Goal: Transaction & Acquisition: Obtain resource

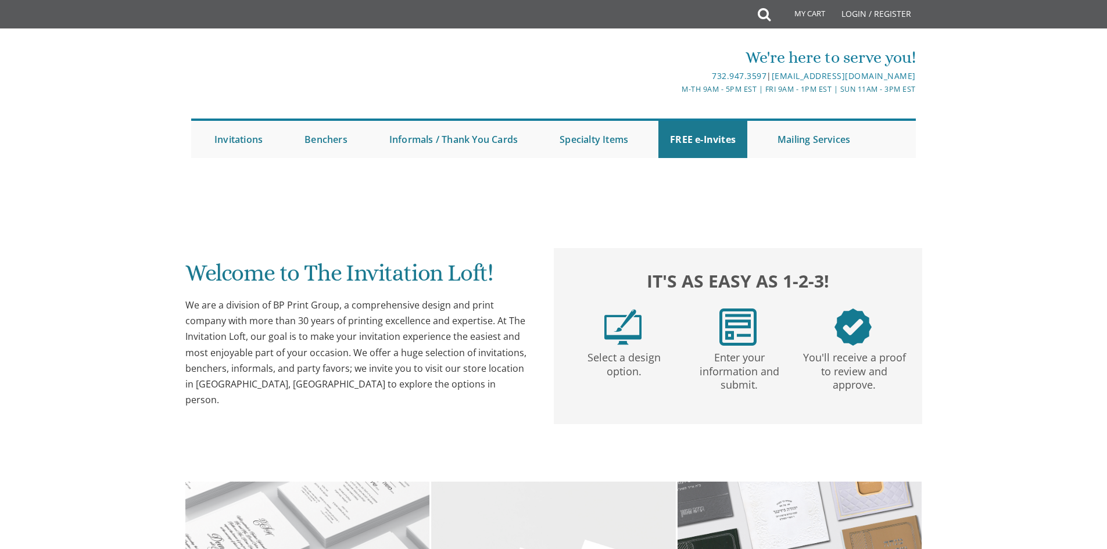
click at [592, 49] on div "We're here to serve you!" at bounding box center [675, 57] width 483 height 23
click at [572, 53] on div "We're here to serve you!" at bounding box center [675, 57] width 483 height 23
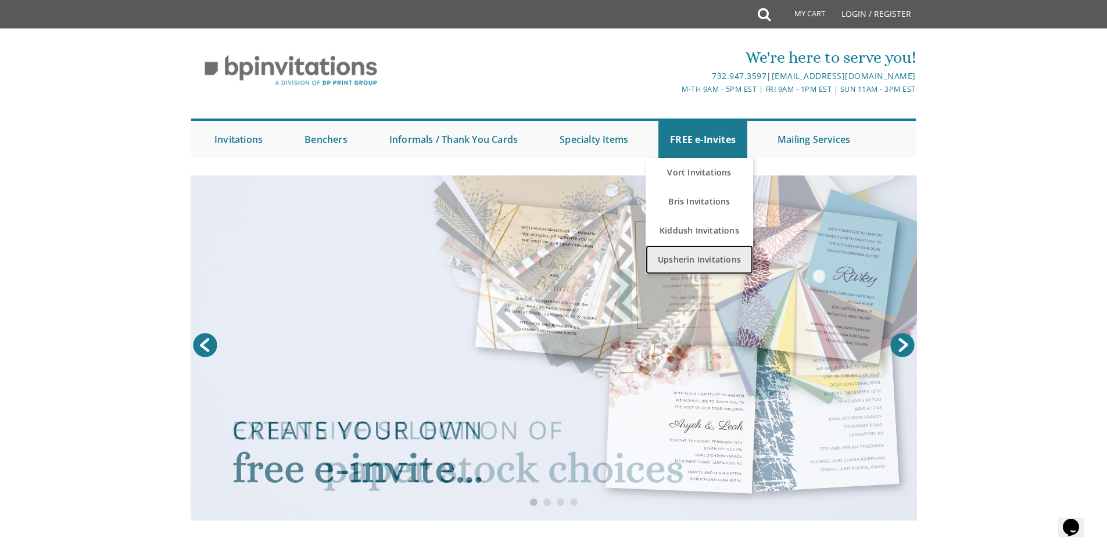
click at [702, 255] on link "Upsherin Invitations" at bounding box center [700, 259] width 108 height 29
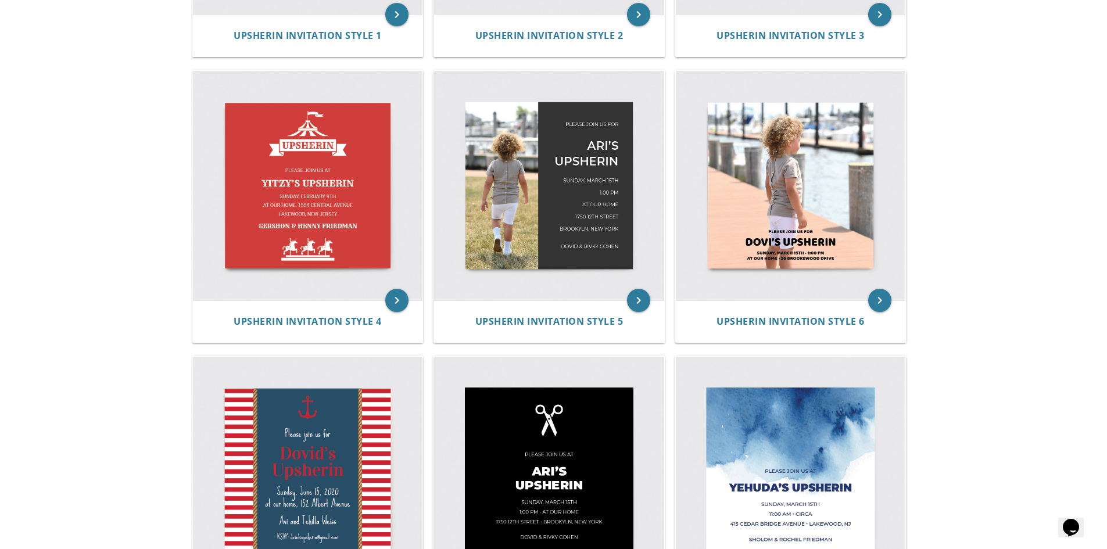
scroll to position [470, 0]
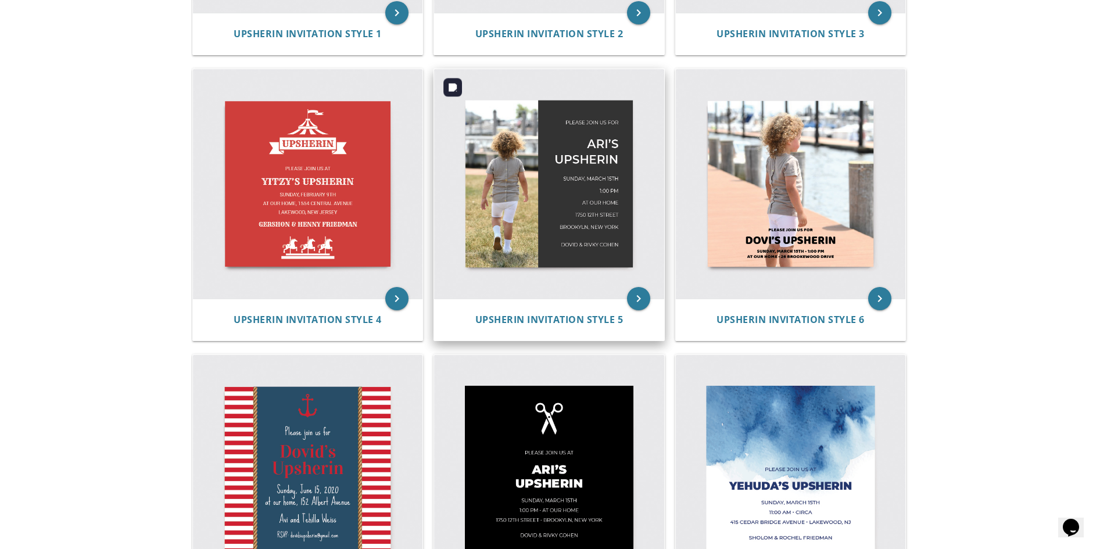
click at [595, 296] on img at bounding box center [549, 184] width 230 height 230
click at [585, 306] on div "Upsherin Invitation Style 5" at bounding box center [549, 320] width 230 height 42
click at [586, 311] on div "Upsherin Invitation Style 5" at bounding box center [549, 320] width 230 height 42
click at [586, 316] on span "Upsherin Invitation Style 5" at bounding box center [550, 319] width 148 height 13
click at [602, 321] on span "Upsherin Invitation Style 5" at bounding box center [550, 319] width 148 height 13
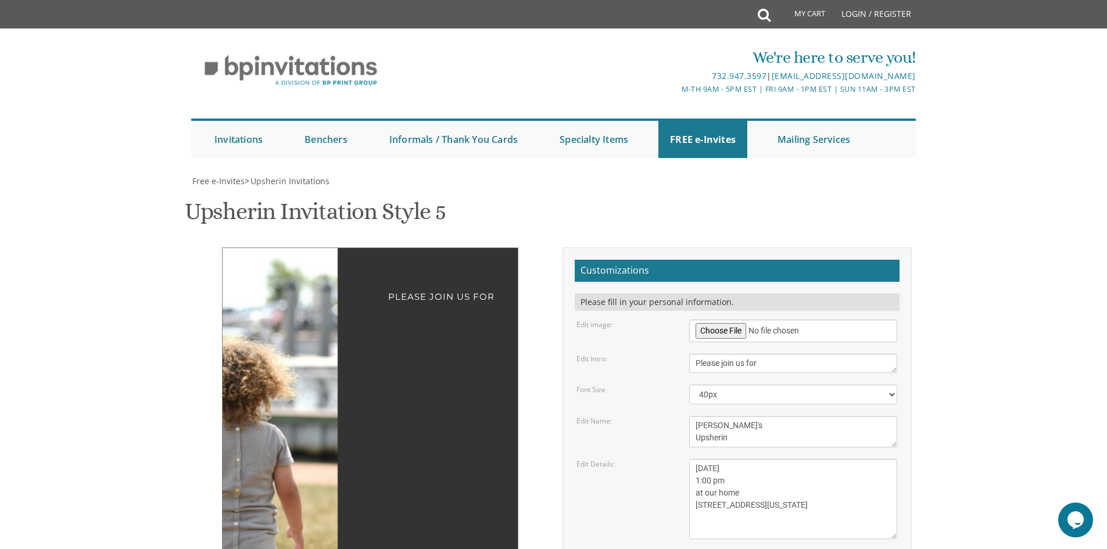
scroll to position [67, 0]
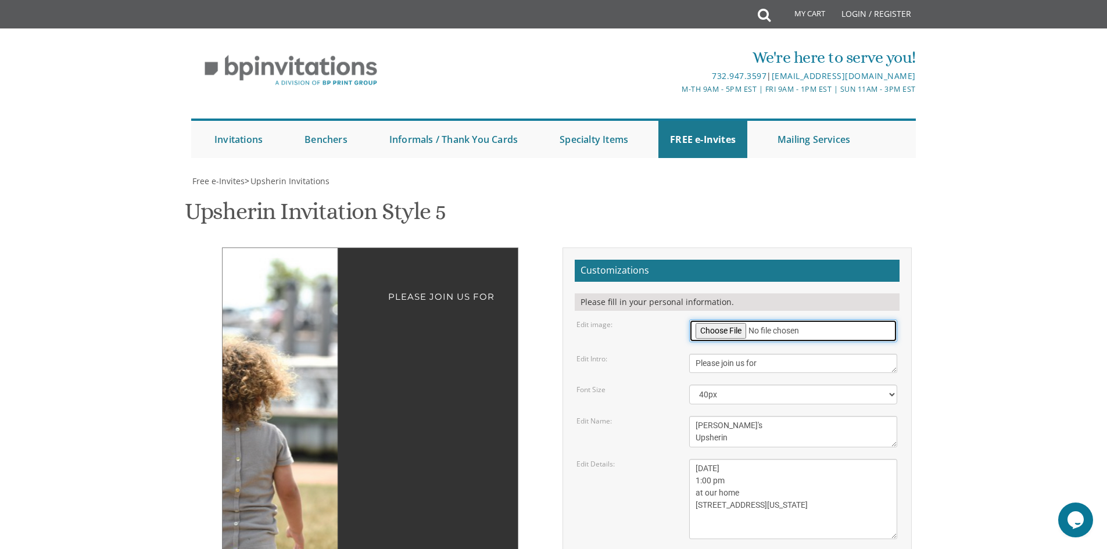
click at [730, 320] on input "file" at bounding box center [793, 331] width 208 height 23
type input "C:\fakepath\IMG_1277NaomiPhotography.jpg"
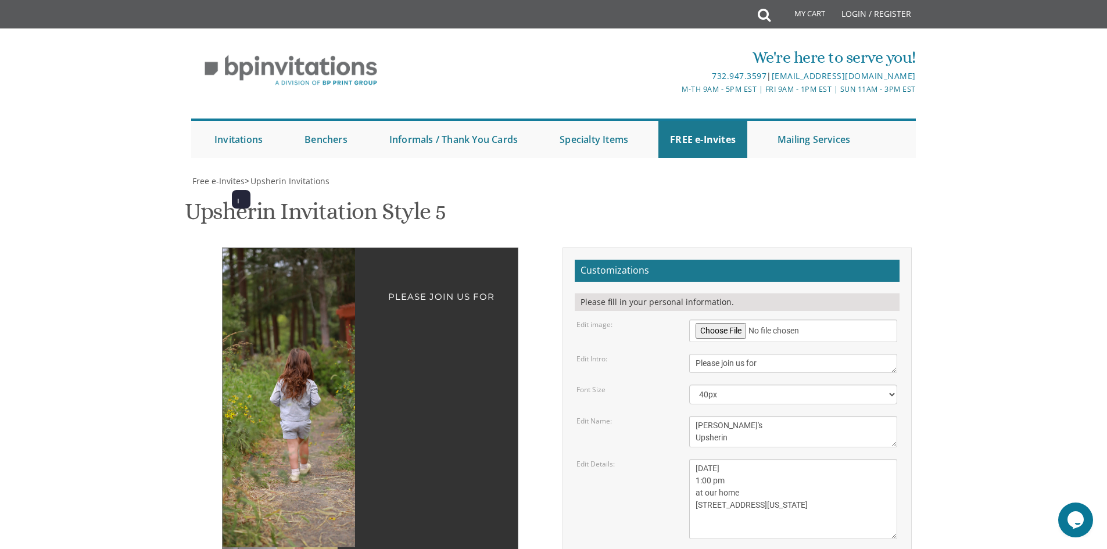
drag, startPoint x: 319, startPoint y: 345, endPoint x: 302, endPoint y: 351, distance: 18.4
click at [302, 351] on img at bounding box center [304, 397] width 199 height 299
click at [310, 350] on img at bounding box center [304, 397] width 199 height 299
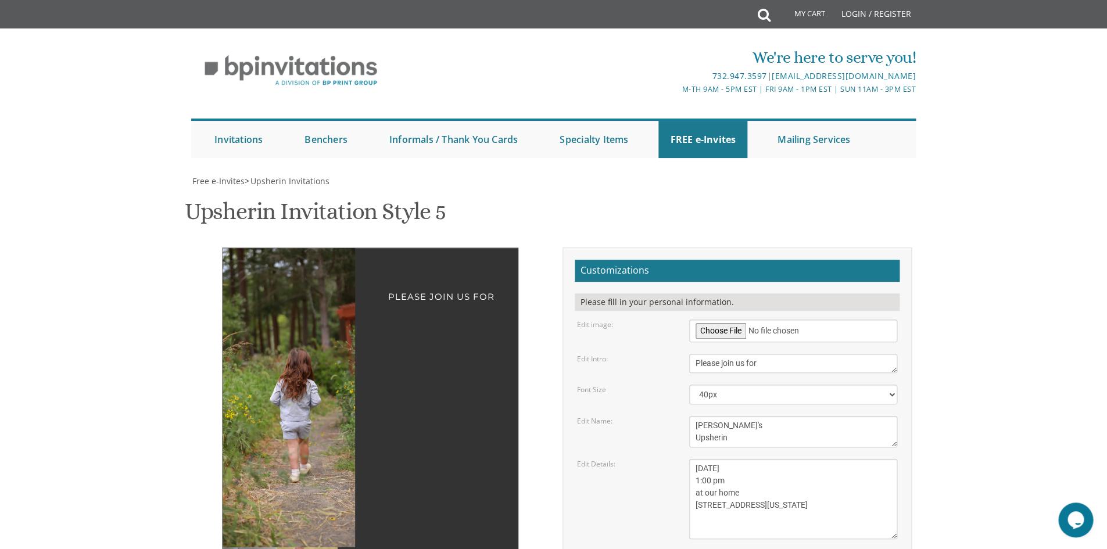
scroll to position [67, 0]
drag, startPoint x: 707, startPoint y: 360, endPoint x: 693, endPoint y: 360, distance: 14.0
click at [693, 416] on textarea "Ari's Upsherin" at bounding box center [793, 431] width 208 height 31
type textarea "Menachem's Upsherin"
click at [971, 387] on body "My Cart Total: View Cart Item(s) Submit My Cart Total: View Cart Item(s) Login …" at bounding box center [553, 540] width 1107 height 1080
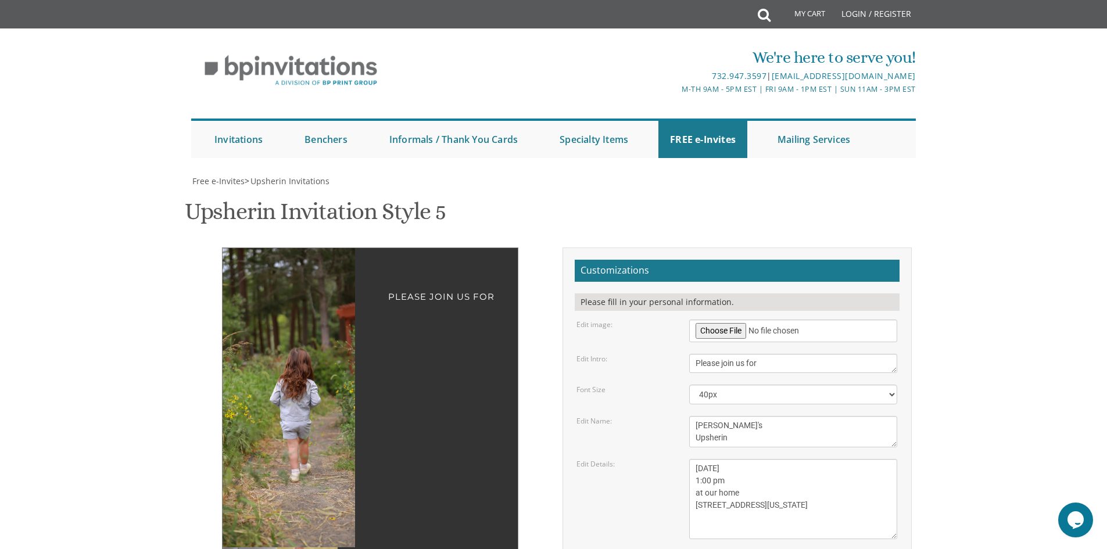
scroll to position [138, 0]
click at [697, 416] on textarea "Ari's Upsherin" at bounding box center [793, 431] width 208 height 31
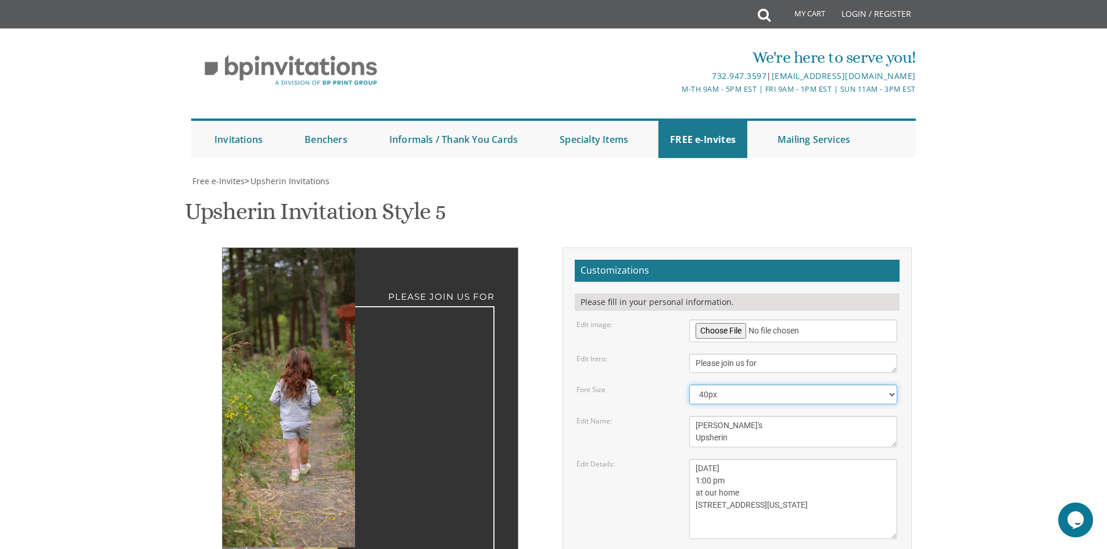
click at [761, 385] on select "20px 30px 40px 50px" at bounding box center [793, 395] width 208 height 20
click at [689, 385] on select "20px 30px 40px 50px" at bounding box center [793, 395] width 208 height 20
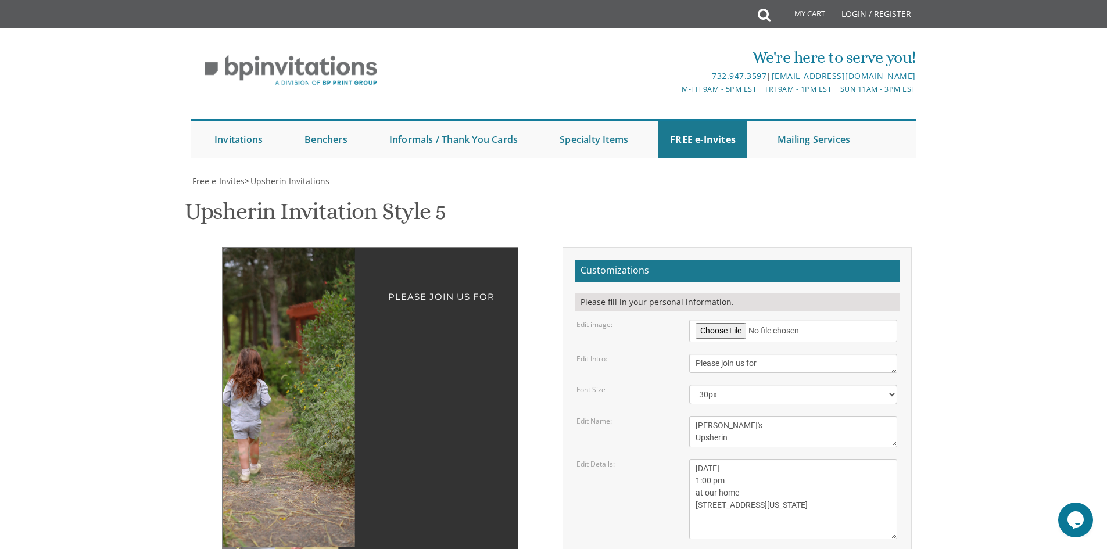
drag, startPoint x: 332, startPoint y: 267, endPoint x: 152, endPoint y: 341, distance: 194.0
click at [152, 341] on body "My Cart Total: View Cart Item(s) Submit My Cart Total: View Cart Item(s) Login …" at bounding box center [553, 535] width 1107 height 1071
drag, startPoint x: 281, startPoint y: 387, endPoint x: 270, endPoint y: 270, distance: 117.3
click at [270, 270] on img at bounding box center [255, 397] width 199 height 299
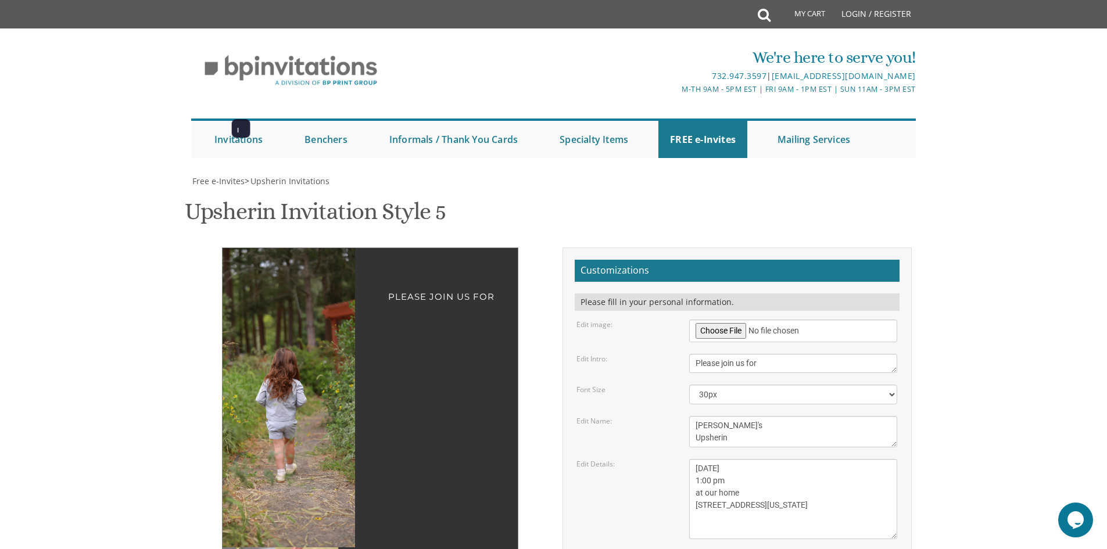
drag, startPoint x: 284, startPoint y: 295, endPoint x: 319, endPoint y: 146, distance: 153.0
click at [319, 248] on img at bounding box center [290, 397] width 199 height 299
click at [717, 385] on select "20px 30px 40px 50px" at bounding box center [793, 395] width 208 height 20
click at [689, 385] on select "20px 30px 40px 50px" at bounding box center [793, 395] width 208 height 20
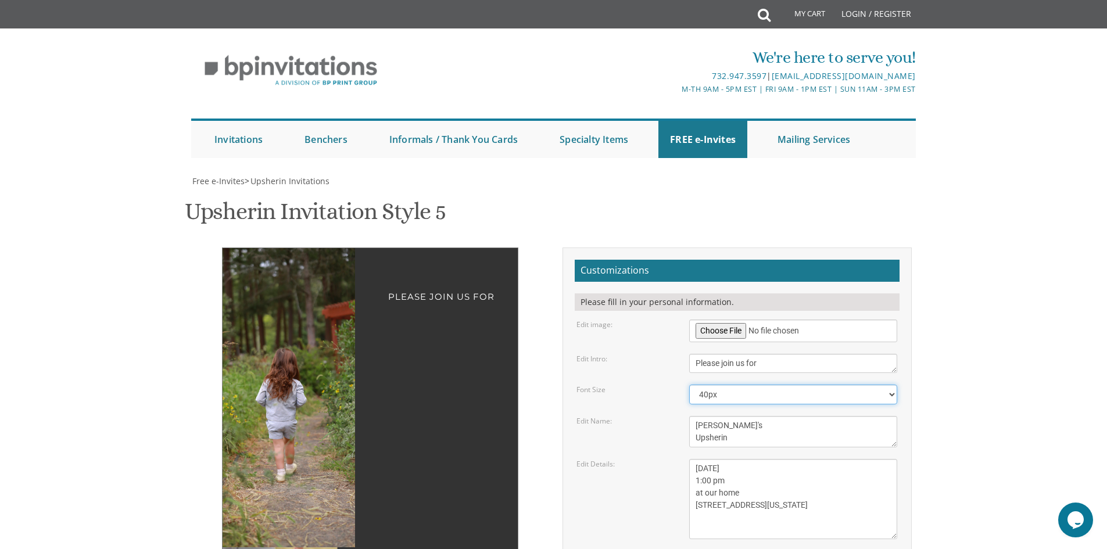
click at [862, 385] on select "20px 30px 40px 50px" at bounding box center [793, 395] width 208 height 20
click at [689, 385] on select "20px 30px 40px 50px" at bounding box center [793, 395] width 208 height 20
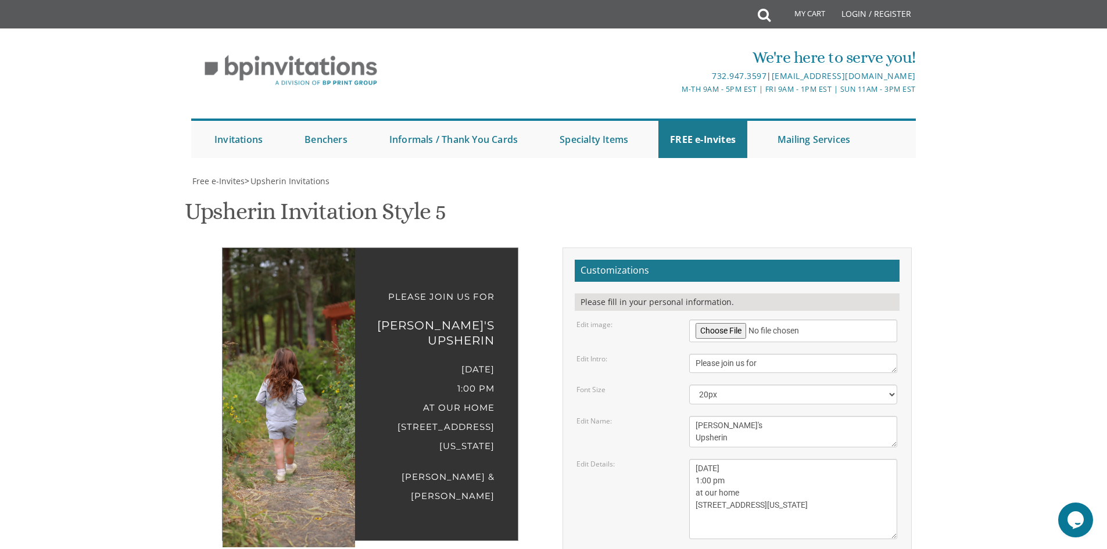
click at [867, 319] on form "Customizations Please fill in your personal information. Edit image: Edit Intro…" at bounding box center [737, 466] width 325 height 413
click at [870, 385] on select "20px 30px 40px 50px" at bounding box center [793, 395] width 208 height 20
select select "30px"
click at [689, 385] on select "20px 30px 40px 50px" at bounding box center [793, 395] width 208 height 20
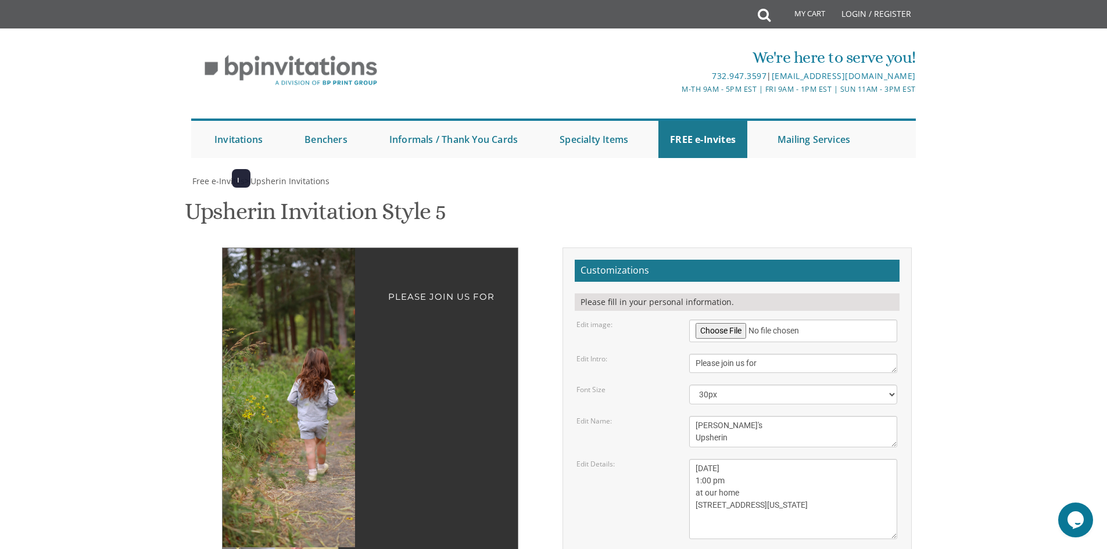
drag, startPoint x: 286, startPoint y: 408, endPoint x: 324, endPoint y: 468, distance: 71.1
click at [324, 468] on div "Please join us for Menachem's Upsherin Sunday, March 15th 1:00 pm at our home 1…" at bounding box center [554, 505] width 734 height 514
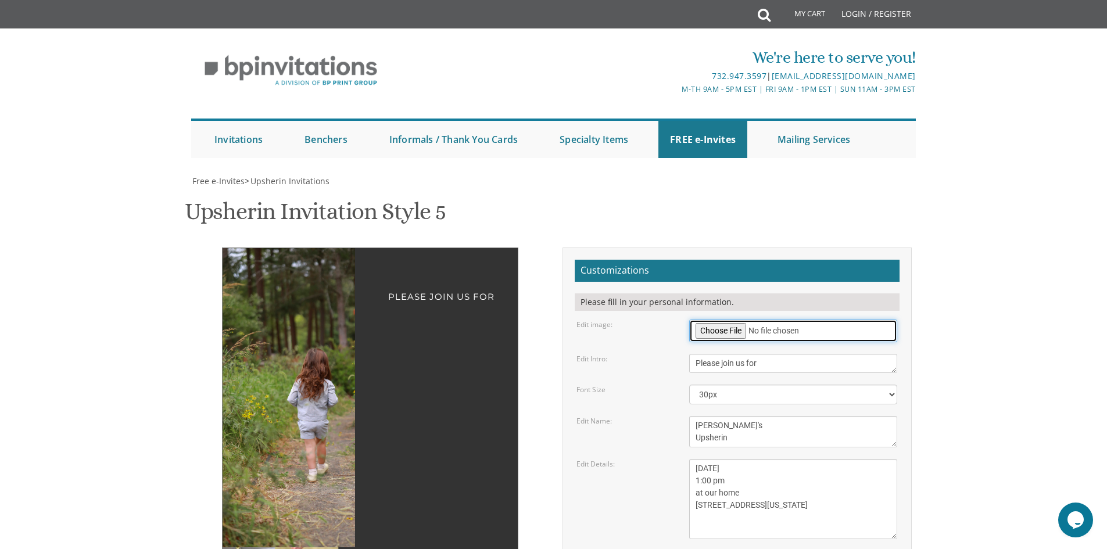
click at [734, 320] on input "file" at bounding box center [793, 331] width 208 height 23
click at [847, 320] on input "file" at bounding box center [793, 331] width 208 height 23
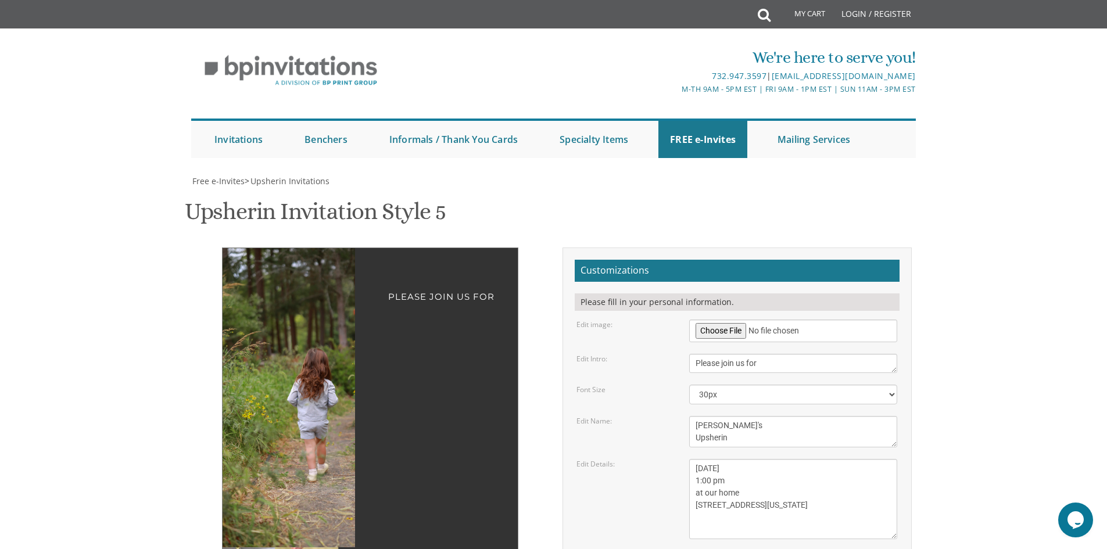
click at [981, 156] on body "My Cart Total: View Cart Item(s) Submit My Cart Total: View Cart Item(s) Login …" at bounding box center [553, 535] width 1107 height 1071
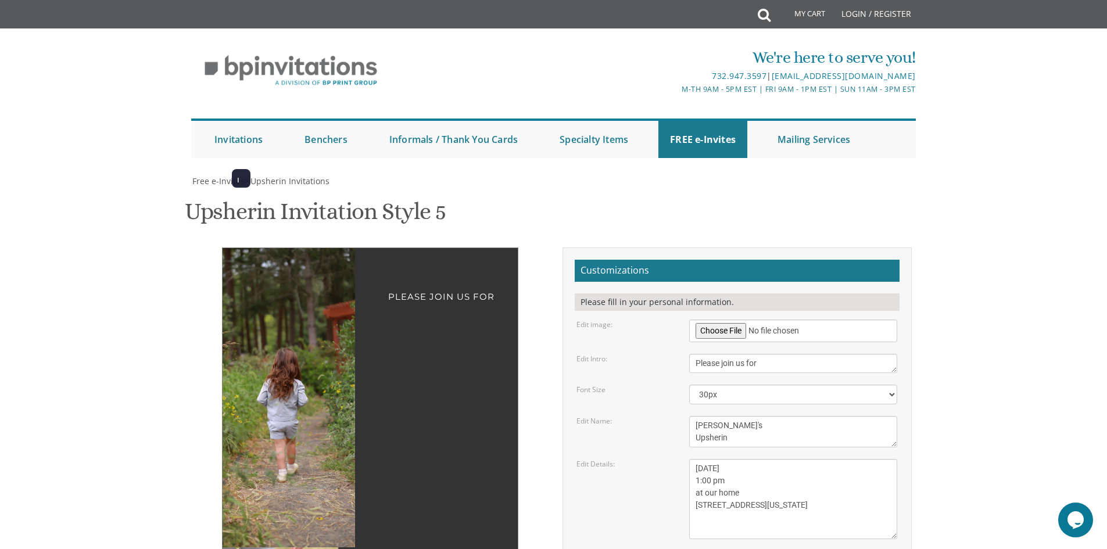
drag, startPoint x: 324, startPoint y: 271, endPoint x: 294, endPoint y: 252, distance: 35.5
click at [294, 252] on img at bounding box center [291, 397] width 199 height 299
click at [509, 190] on div "Upsherin Invitation Style 5 SKU: upsherin5" at bounding box center [554, 213] width 738 height 46
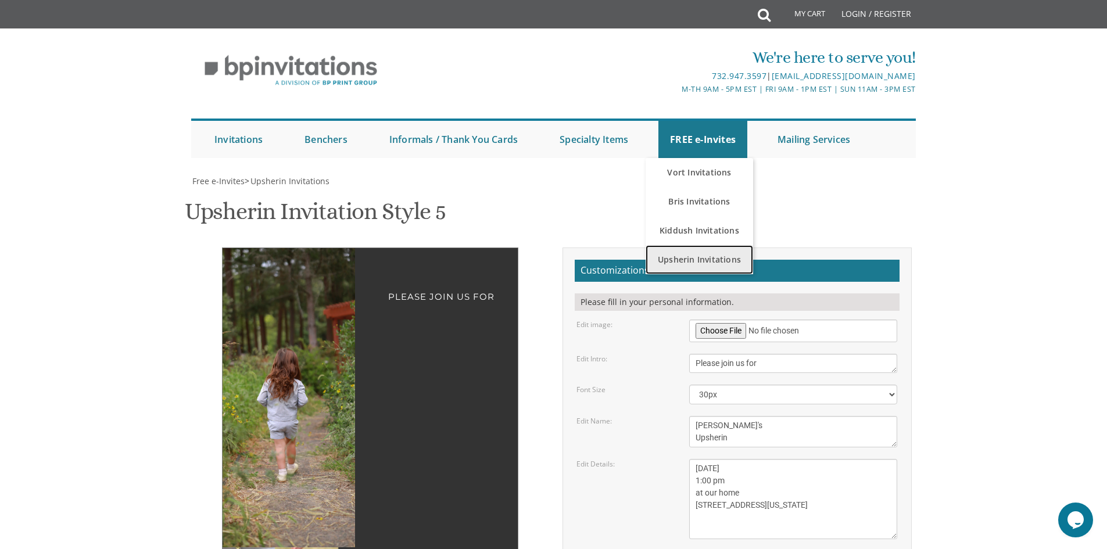
click at [675, 245] on link "Upsherin Invitations" at bounding box center [700, 259] width 108 height 29
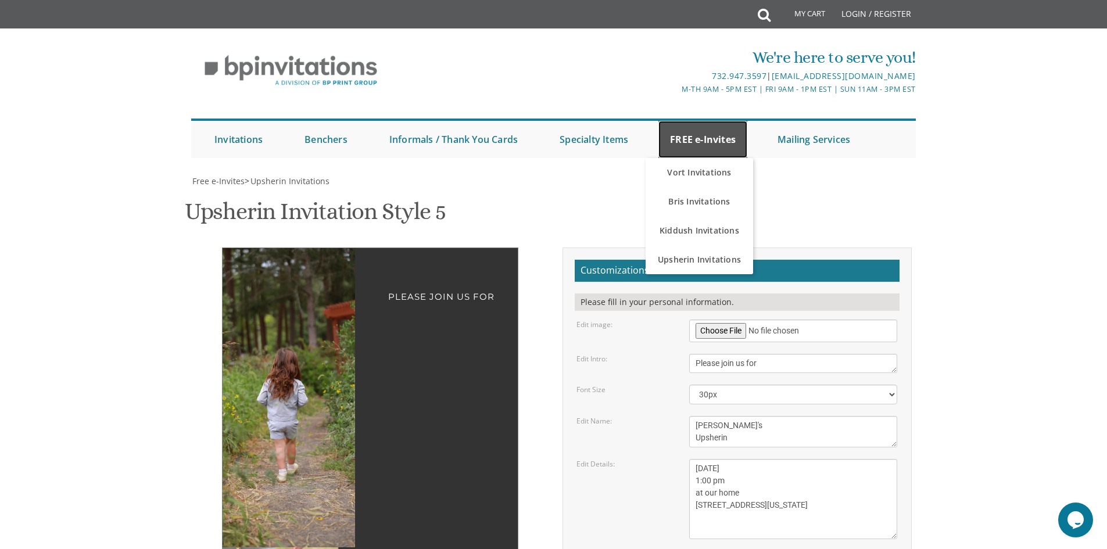
click at [710, 121] on link "FREE e-Invites" at bounding box center [703, 139] width 89 height 37
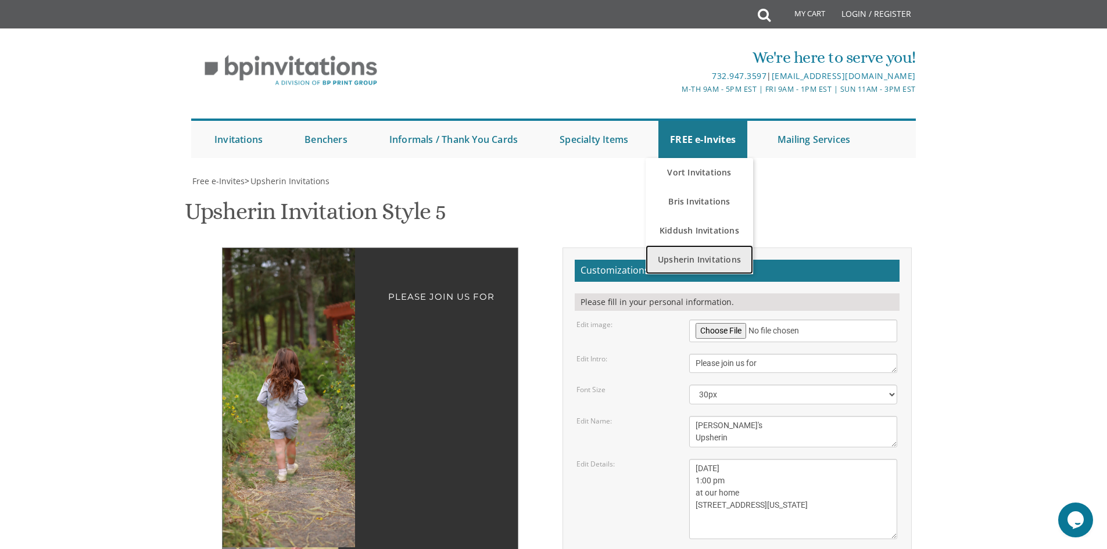
click at [713, 245] on link "Upsherin Invitations" at bounding box center [700, 259] width 108 height 29
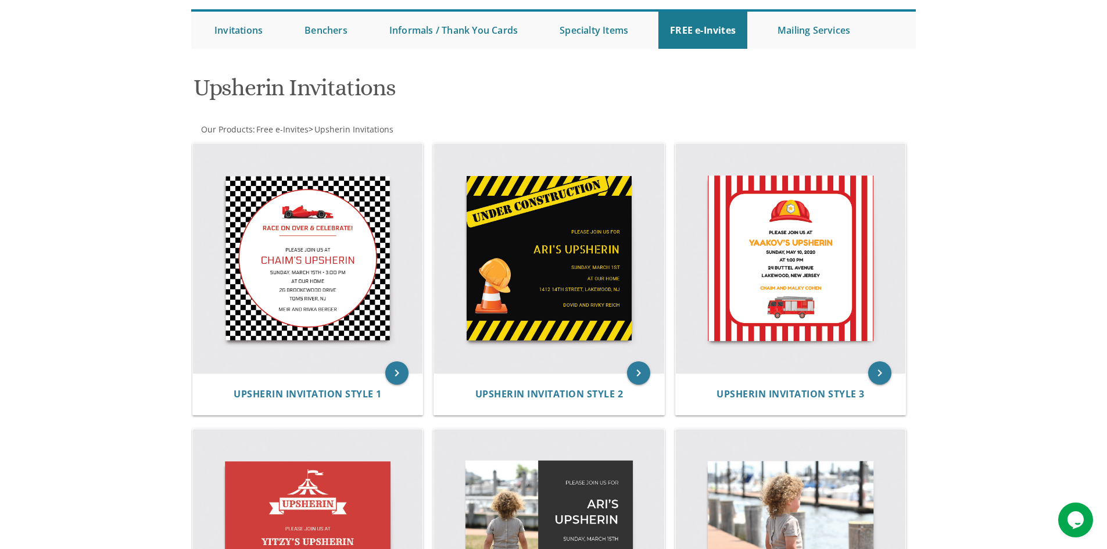
scroll to position [305, 0]
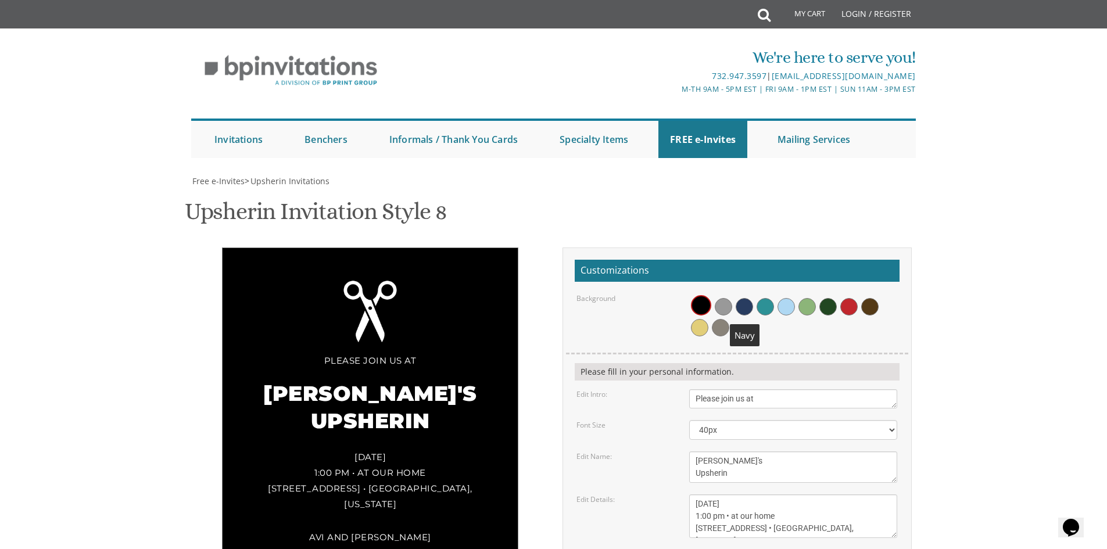
click at [749, 308] on span at bounding box center [744, 306] width 17 height 17
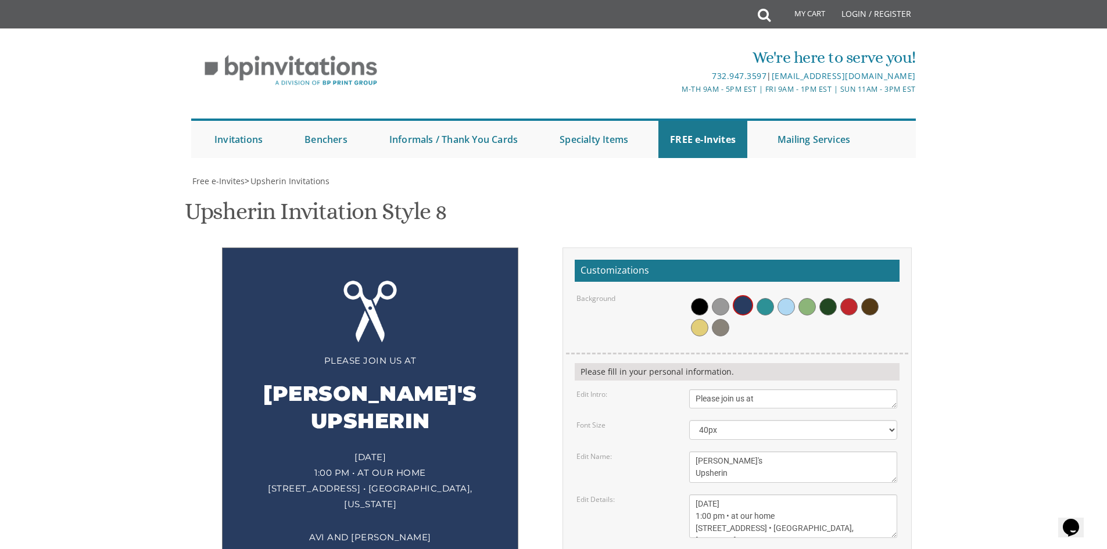
scroll to position [181, 0]
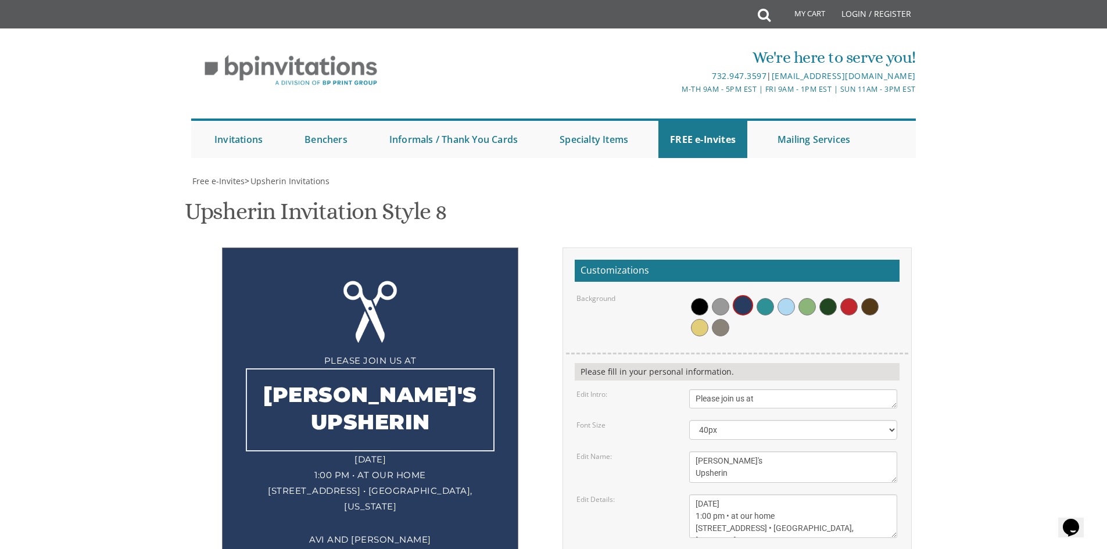
drag, startPoint x: 705, startPoint y: 281, endPoint x: 691, endPoint y: 280, distance: 14.0
click at [691, 452] on textarea "[PERSON_NAME]'s Upsherin" at bounding box center [793, 467] width 208 height 31
type textarea "Menachem's Upsherin"
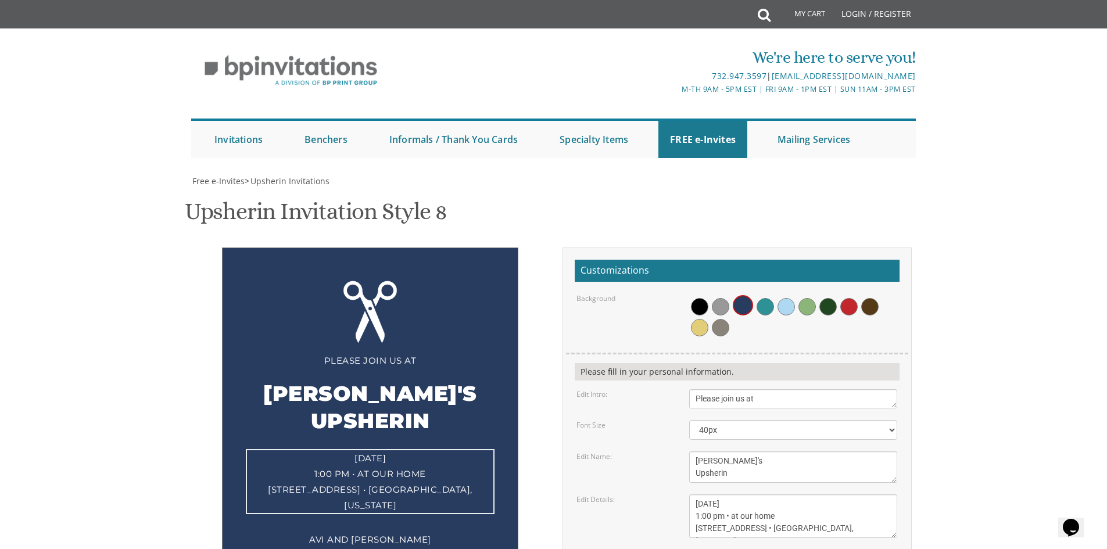
drag, startPoint x: 721, startPoint y: 326, endPoint x: 694, endPoint y: 327, distance: 27.4
click at [694, 495] on textarea "Sunday, March 15th 1:00 pm • at our home 1750 E. 12th Street • Brookyln, New Yo…" at bounding box center [793, 517] width 208 height 44
click at [742, 495] on textarea "Sunday, March 15th 1:00 pm • at our home 1750 E. 12th Street • Brookyln, New Yo…" at bounding box center [793, 517] width 208 height 44
drag, startPoint x: 744, startPoint y: 326, endPoint x: 722, endPoint y: 326, distance: 21.5
click at [722, 495] on textarea "Sunday, March 15th 1:00 pm • at our home 1750 E. 12th Street • Brookyln, New Yo…" at bounding box center [793, 517] width 208 height 44
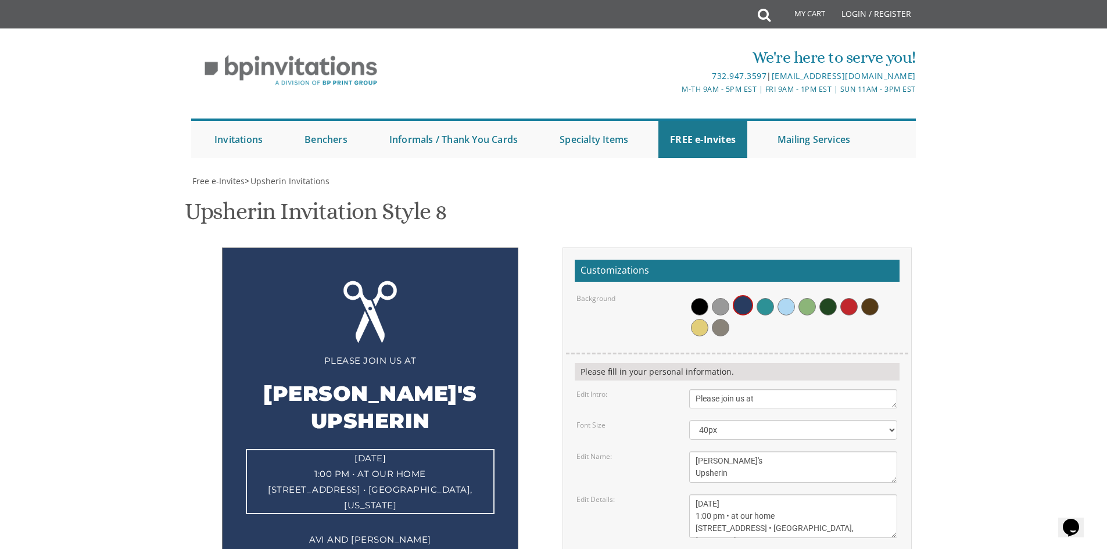
drag, startPoint x: 772, startPoint y: 326, endPoint x: 766, endPoint y: 325, distance: 5.9
click at [766, 495] on textarea "Sunday, March 15th 1:00 pm • at our home 1750 E. 12th Street • Brookyln, New Yo…" at bounding box center [793, 517] width 208 height 44
click at [703, 495] on textarea "Sunday, March 15th 1:00 pm • at our home 1750 E. 12th Street • Brookyln, New Yo…" at bounding box center [793, 517] width 208 height 44
drag, startPoint x: 693, startPoint y: 349, endPoint x: 763, endPoint y: 366, distance: 71.8
click at [763, 366] on form "Customizations Background Please fill in your personal information. Edit Intro:…" at bounding box center [737, 466] width 325 height 412
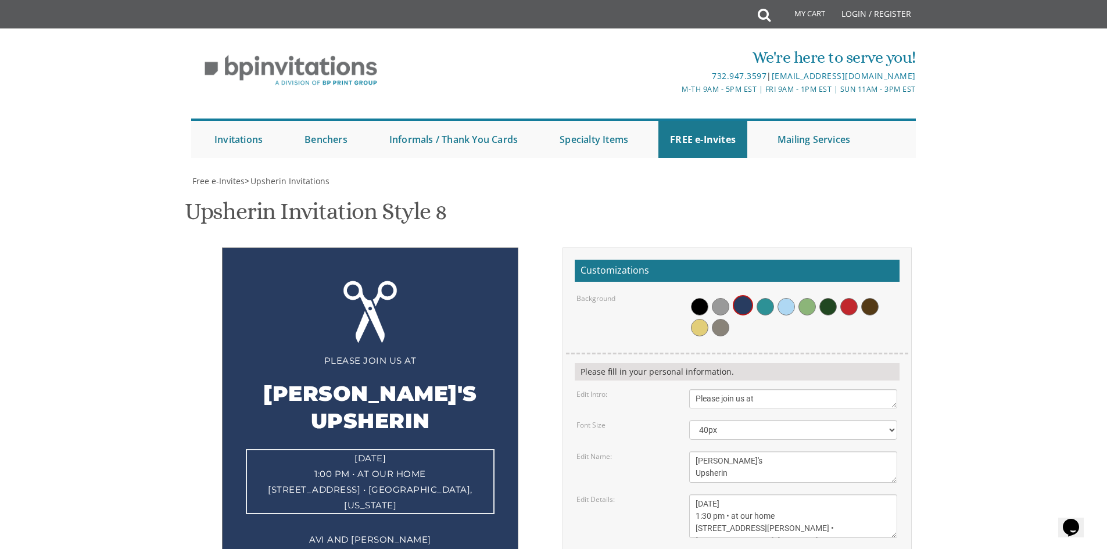
drag, startPoint x: 785, startPoint y: 350, endPoint x: 754, endPoint y: 349, distance: 30.8
click at [754, 495] on textarea "Sunday, March 15th 1:00 pm • at our home 1750 E. 12th Street • Brookyln, New Yo…" at bounding box center [793, 517] width 208 height 44
click at [817, 495] on textarea "Sunday, March 15th 1:00 pm • at our home 1750 E. 12th Street • Brookyln, New Yo…" at bounding box center [793, 517] width 208 height 44
drag, startPoint x: 819, startPoint y: 348, endPoint x: 806, endPoint y: 348, distance: 13.4
click at [806, 495] on textarea "Sunday, March 15th 1:00 pm • at our home 1750 E. 12th Street • Brookyln, New Yo…" at bounding box center [793, 517] width 208 height 44
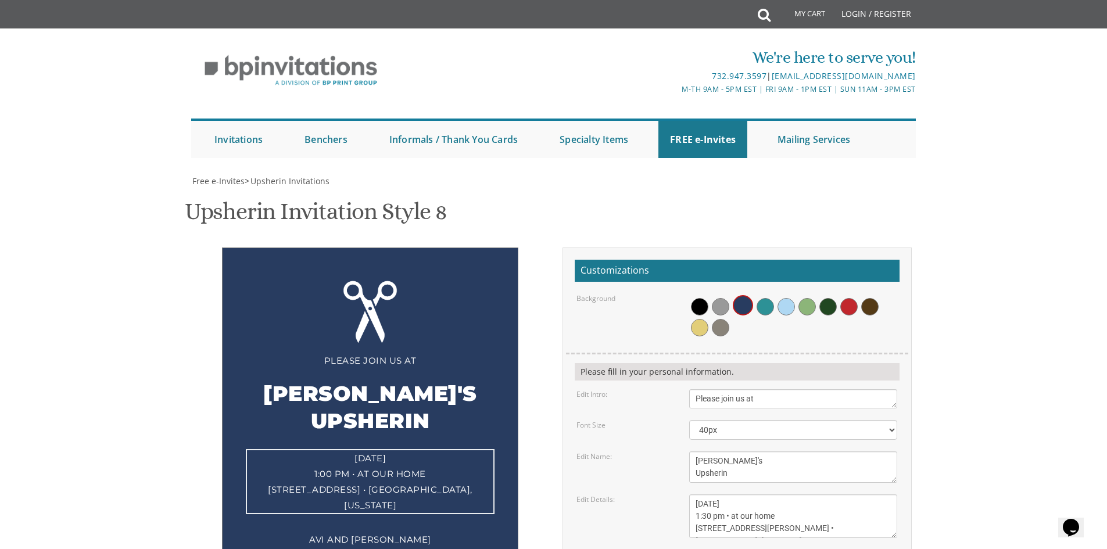
type textarea "Friday, September 19th 1:30 pm • at our home 4 Alan Terrace • Jackson, New Jers…"
drag, startPoint x: 774, startPoint y: 384, endPoint x: 691, endPoint y: 378, distance: 83.9
type textarea "Yechiel and Yehudis Prager"
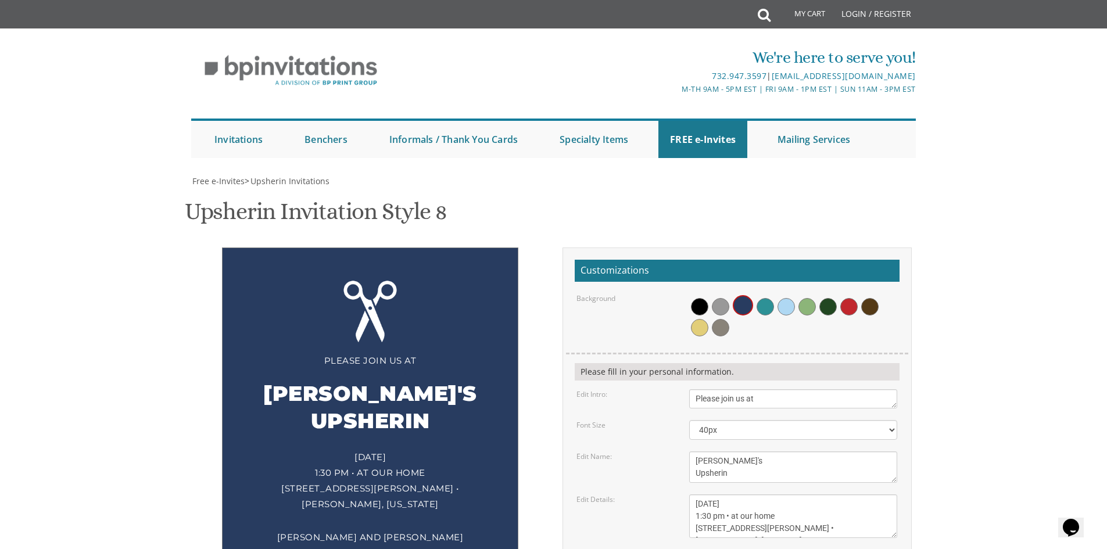
type input "hudisrottenberg1@gmail.com"
